Goal: Check status: Check status

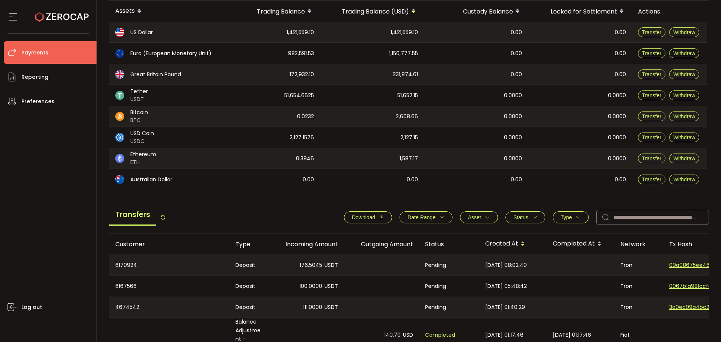
scroll to position [188, 0]
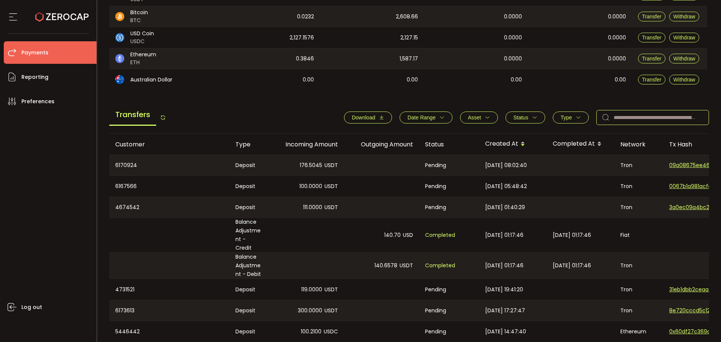
click at [626, 121] on input "text" at bounding box center [652, 117] width 113 height 15
paste input "*******"
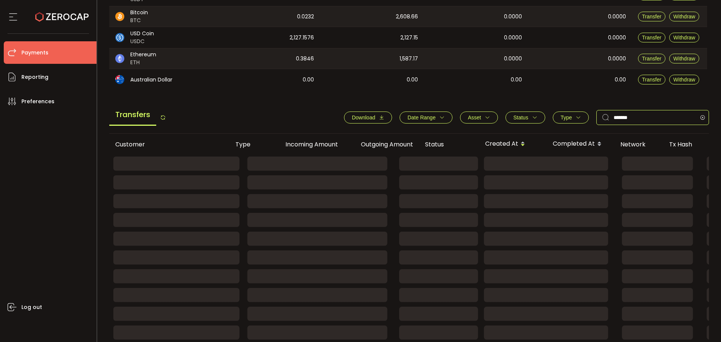
scroll to position [182, 0]
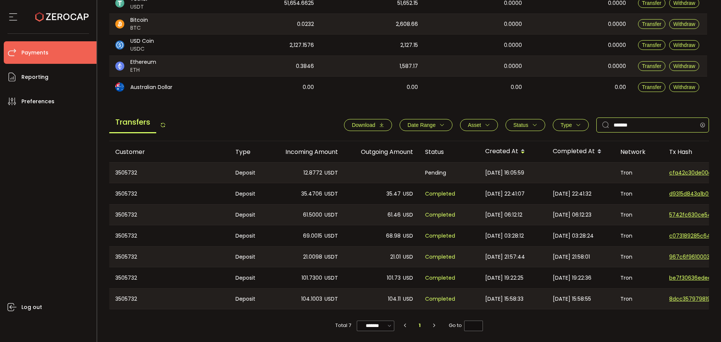
type input "*******"
drag, startPoint x: 462, startPoint y: 177, endPoint x: 388, endPoint y: 168, distance: 74.9
click at [400, 167] on tr "3505732 Deposit 12.8772 USDT Pending [DATE] 16:05:59 Tron cfa42c30de00cf1c9242f…" at bounding box center [504, 172] width 790 height 21
click at [346, 168] on div at bounding box center [381, 173] width 75 height 20
drag, startPoint x: 344, startPoint y: 172, endPoint x: 300, endPoint y: 169, distance: 43.6
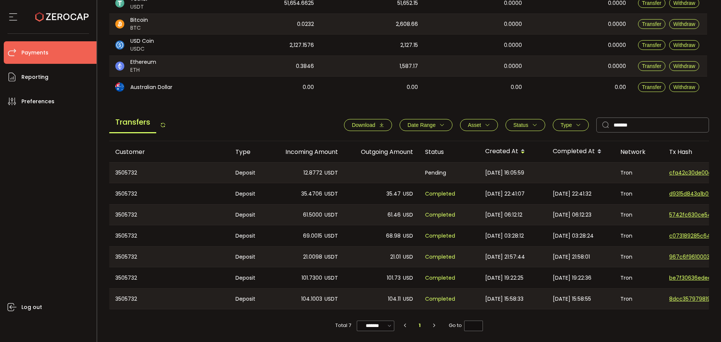
click at [298, 169] on tr "3505732 Deposit 12.8772 USDT Pending [DATE] 16:05:59 Tron cfa42c30de00cf1c9242f…" at bounding box center [504, 172] width 790 height 21
click at [327, 170] on span "USDT" at bounding box center [331, 173] width 14 height 9
drag, startPoint x: 528, startPoint y: 169, endPoint x: 466, endPoint y: 167, distance: 62.7
click at [468, 167] on tr "3505732 Deposit 12.8772 USDT Pending [DATE] 16:05:59 Tron cfa42c30de00cf1c9242f…" at bounding box center [504, 172] width 790 height 21
click at [466, 167] on div "Pending" at bounding box center [449, 173] width 60 height 20
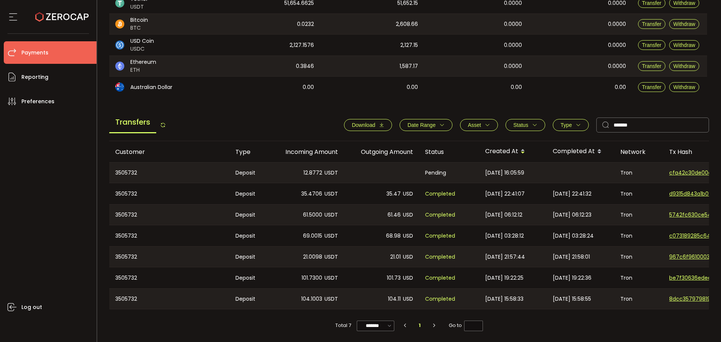
click at [128, 173] on div "3505732" at bounding box center [169, 173] width 120 height 20
